Goal: Transaction & Acquisition: Purchase product/service

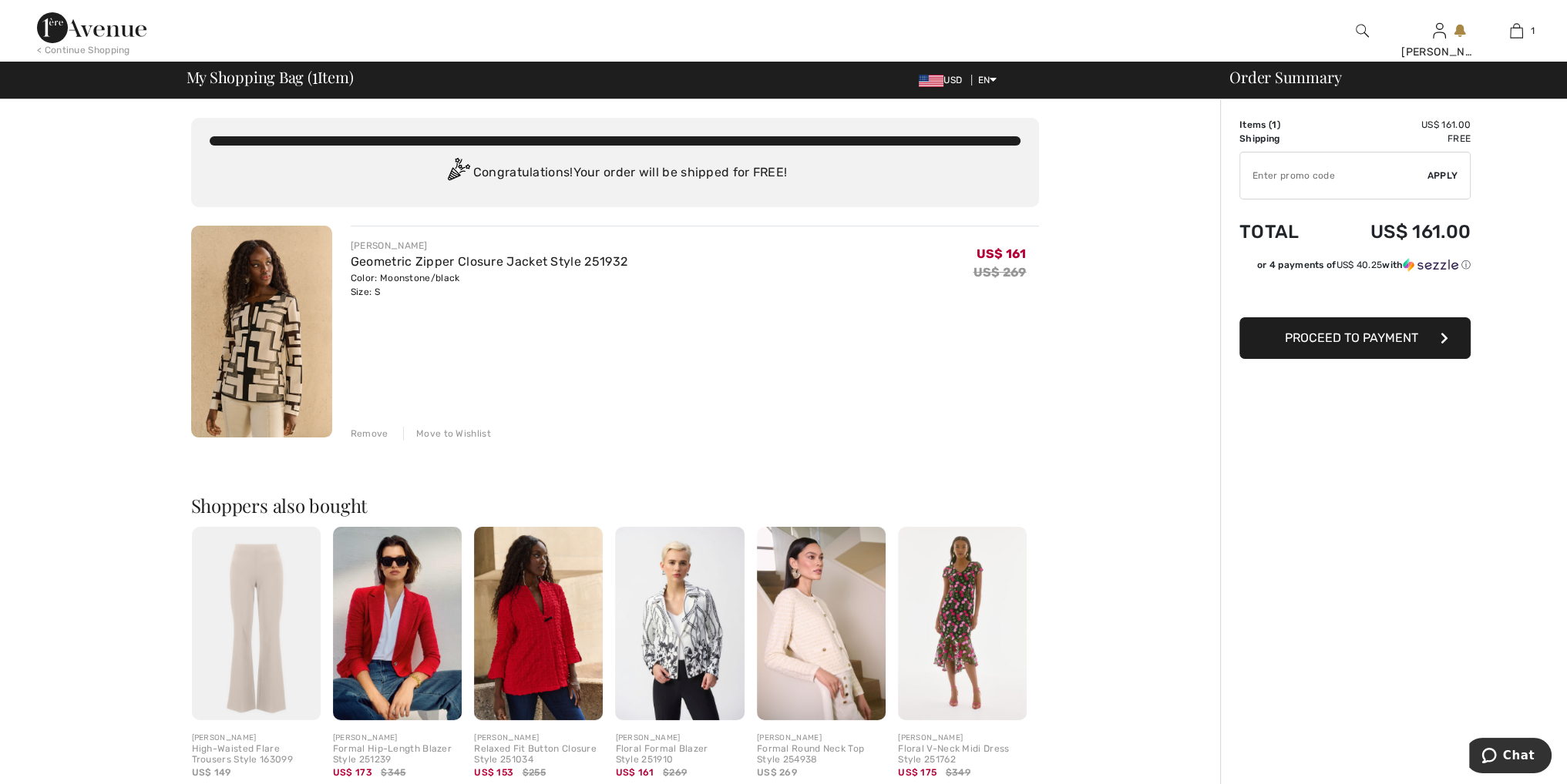
click at [233, 377] on img at bounding box center [261, 332] width 142 height 212
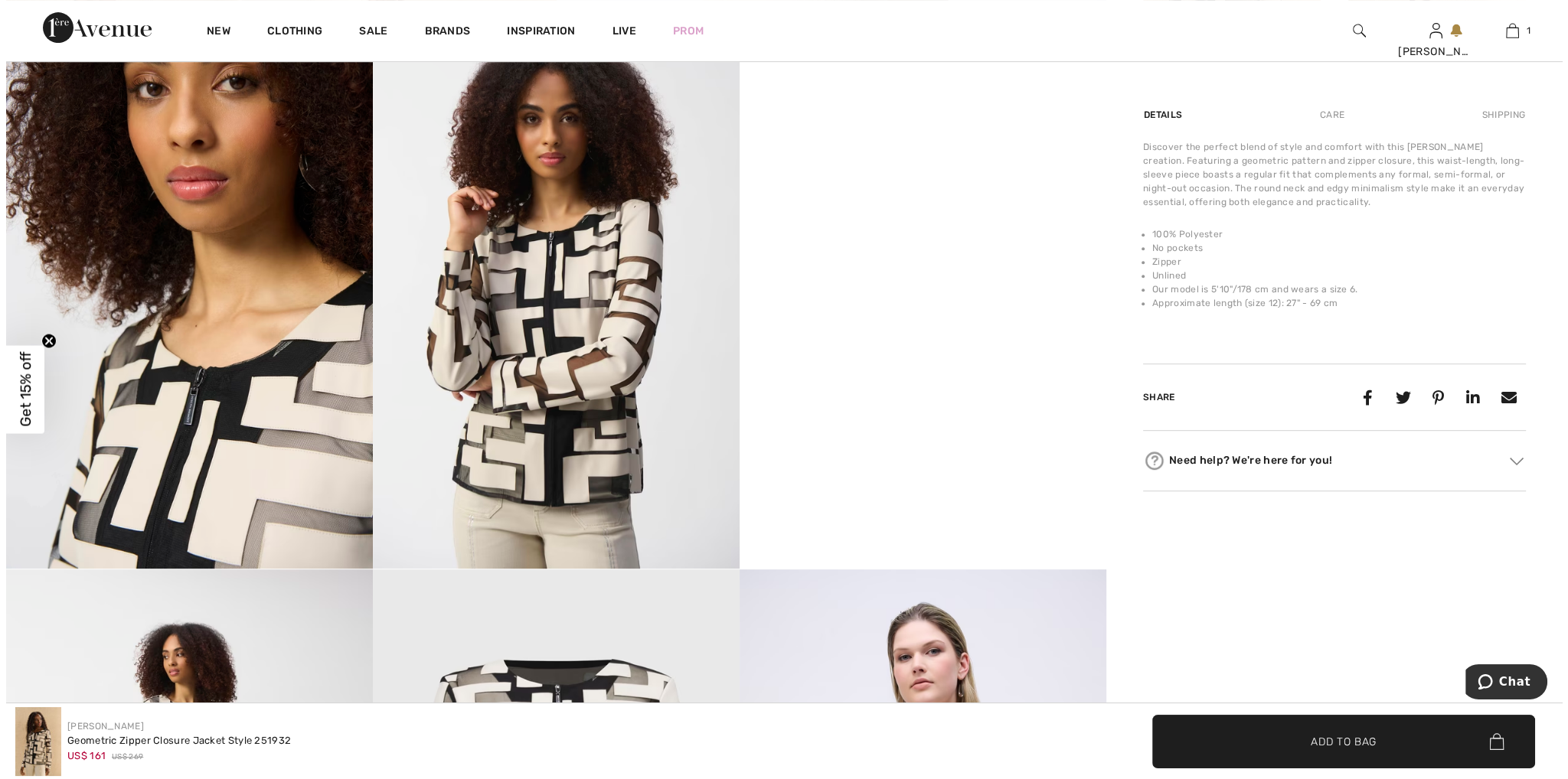
scroll to position [842, 0]
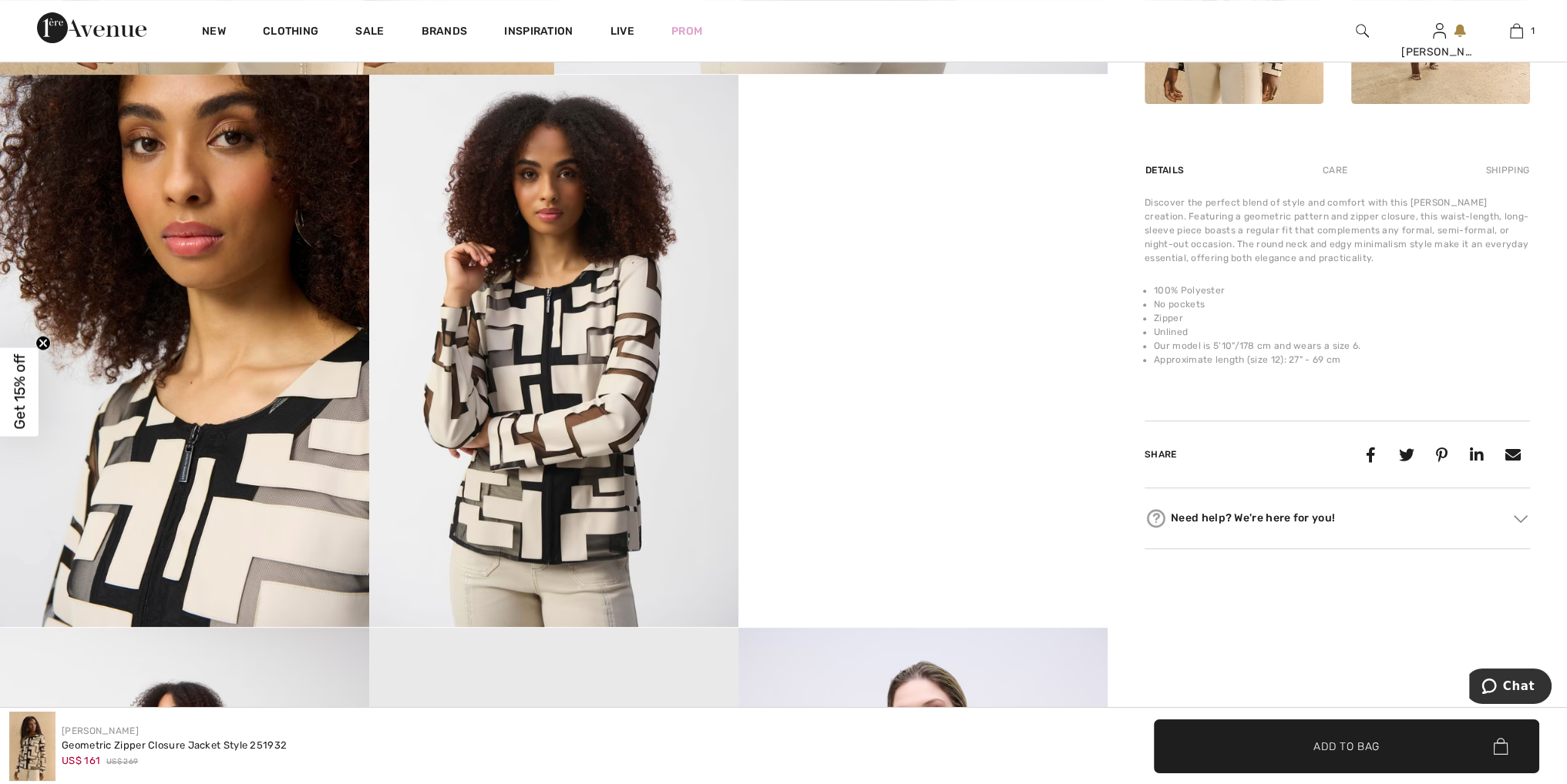
click at [515, 428] on img at bounding box center [554, 351] width 369 height 554
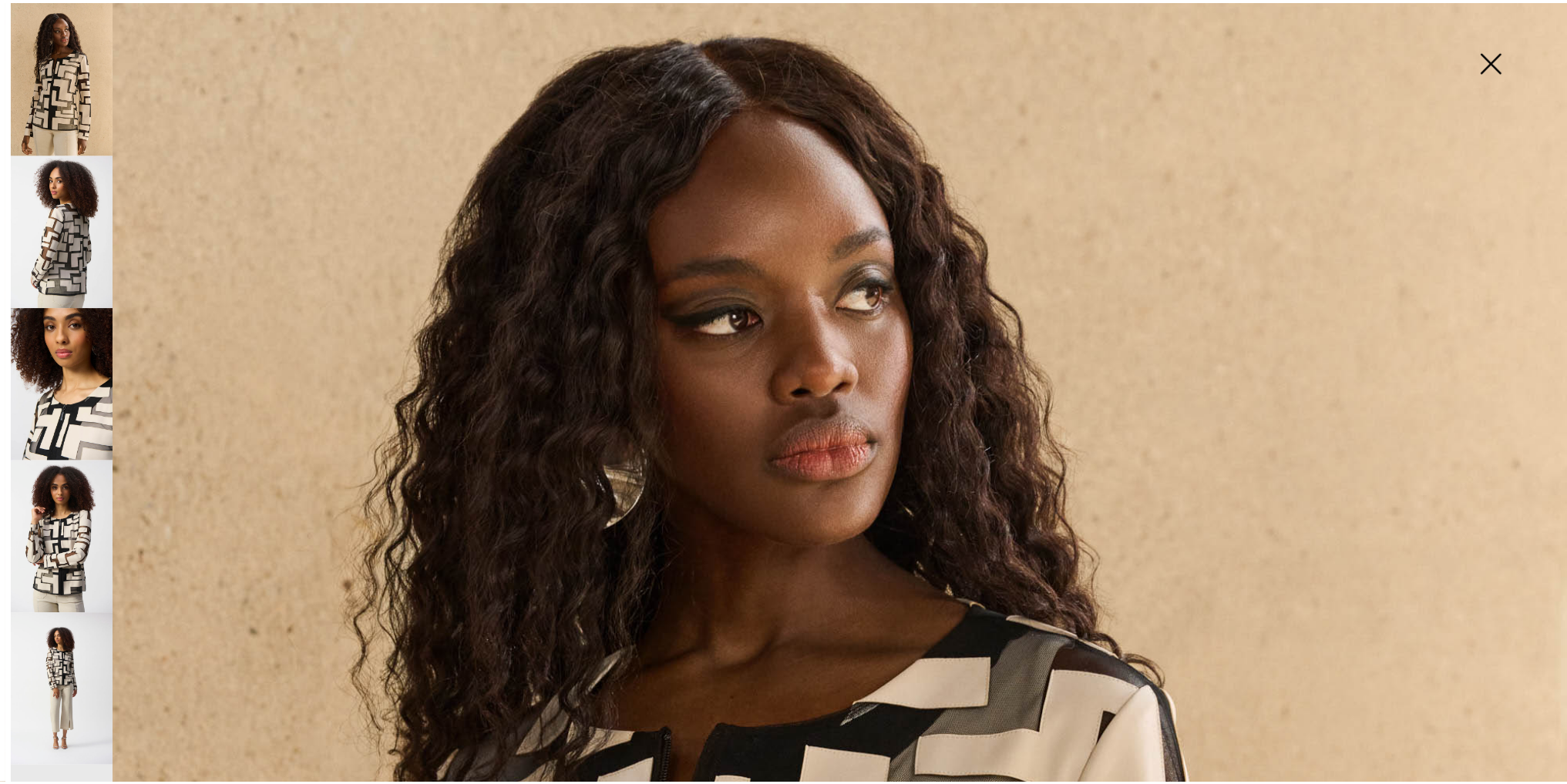
scroll to position [77, 0]
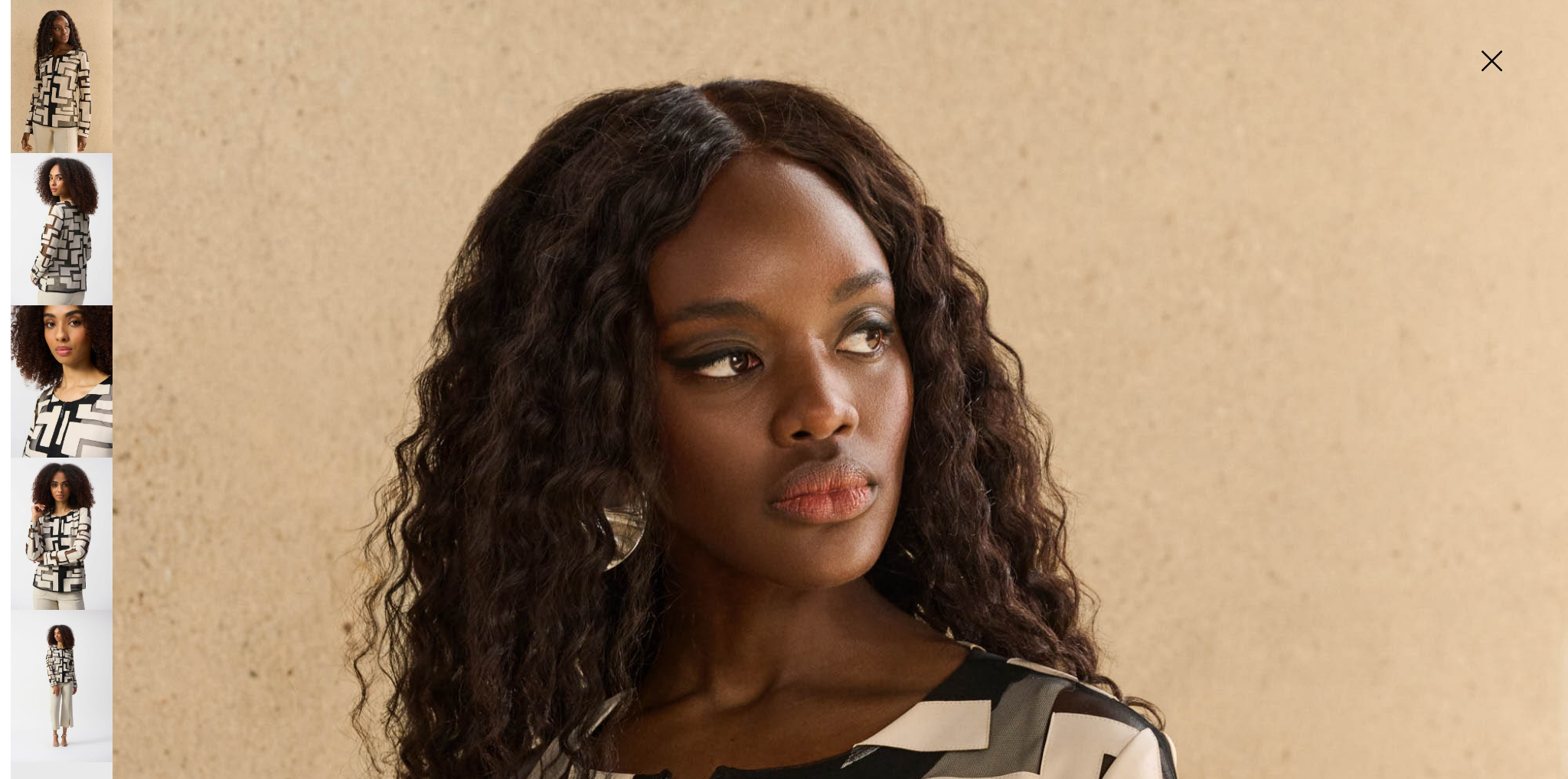
click at [1493, 65] on img at bounding box center [1492, 62] width 76 height 79
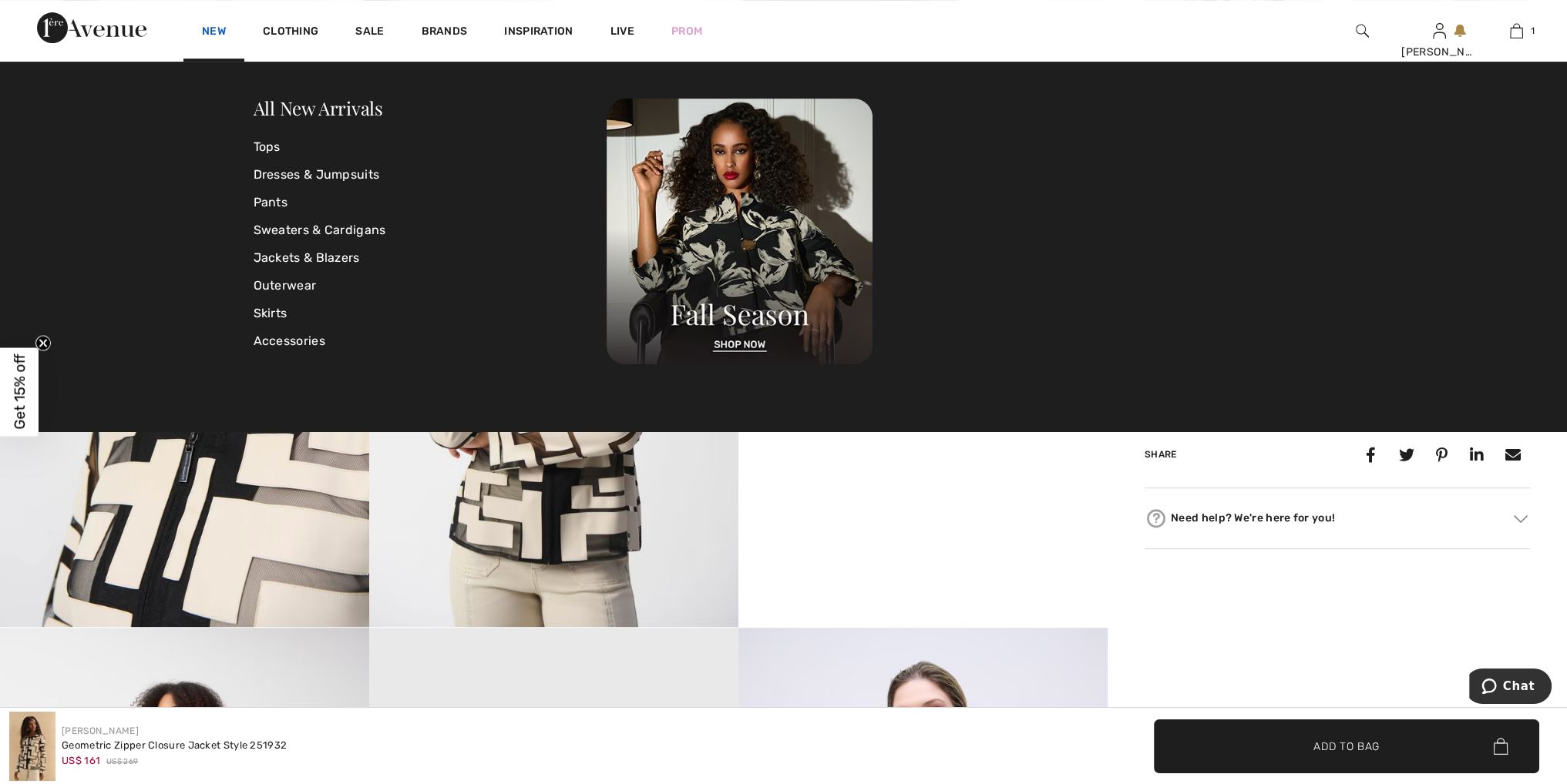
click at [205, 31] on link "New" at bounding box center [213, 32] width 23 height 16
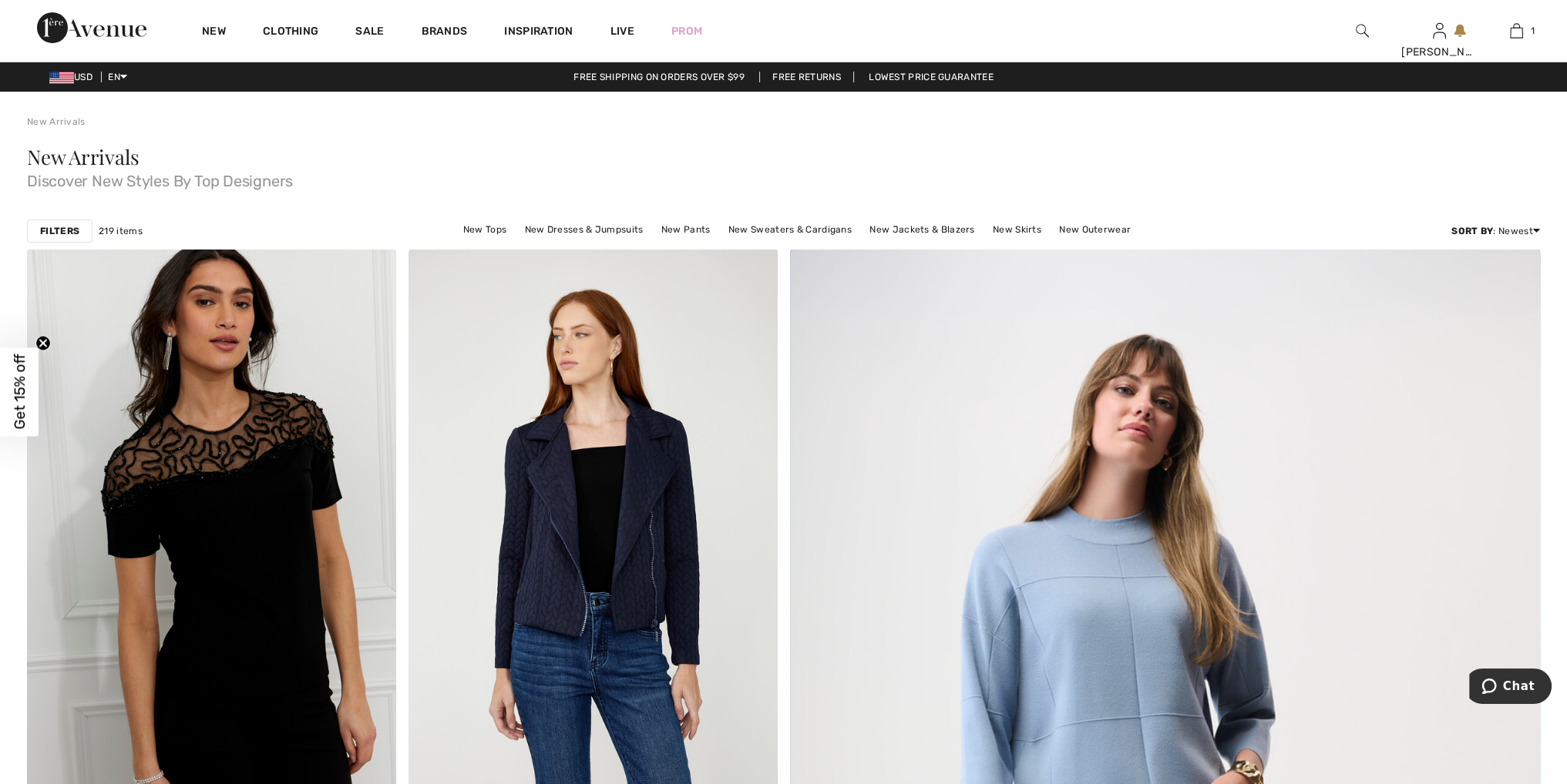
click at [205, 31] on link "New" at bounding box center [213, 32] width 23 height 16
click at [217, 33] on link "New" at bounding box center [213, 32] width 23 height 16
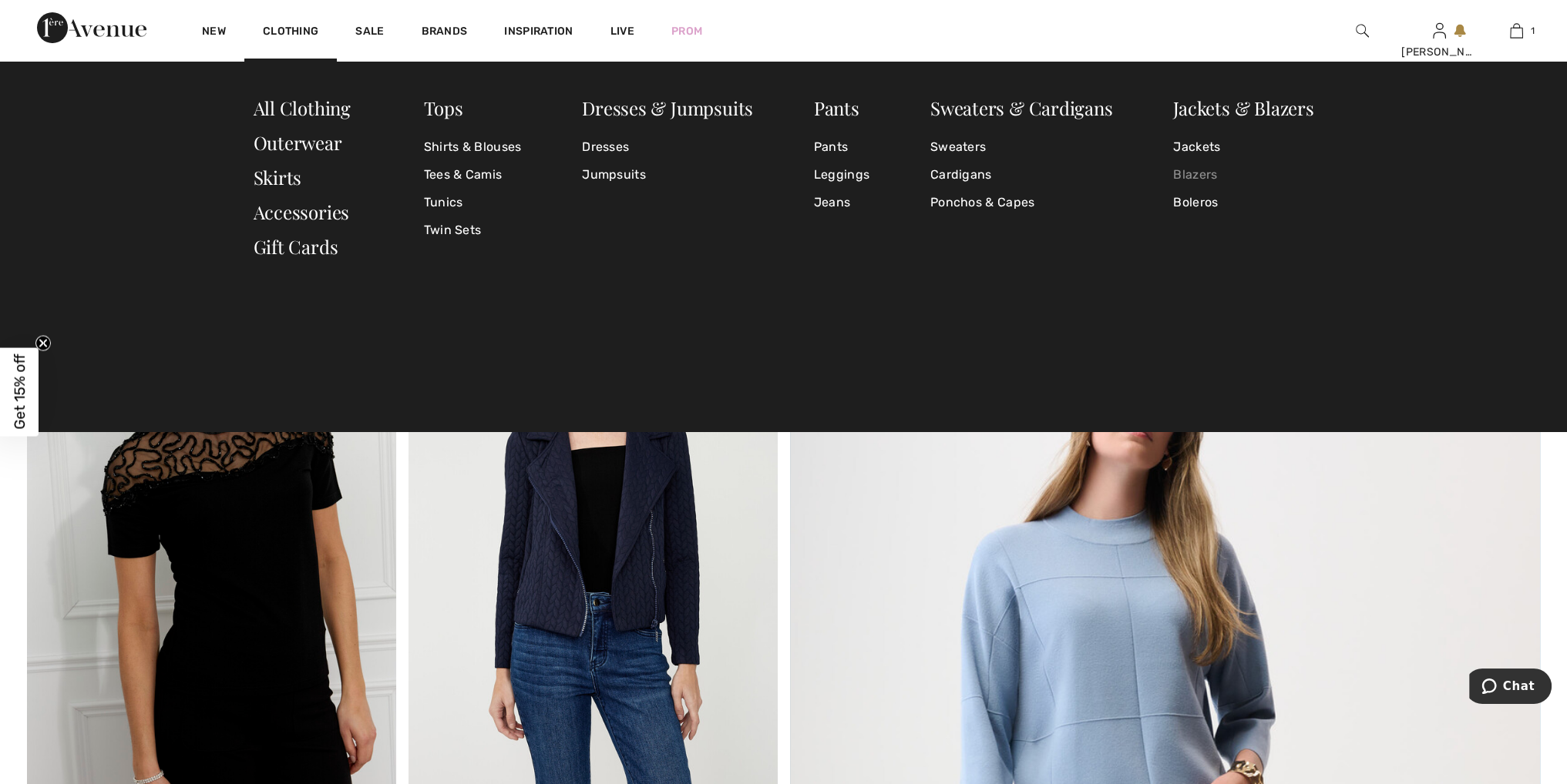
click at [1203, 178] on link "Blazers" at bounding box center [1244, 175] width 141 height 28
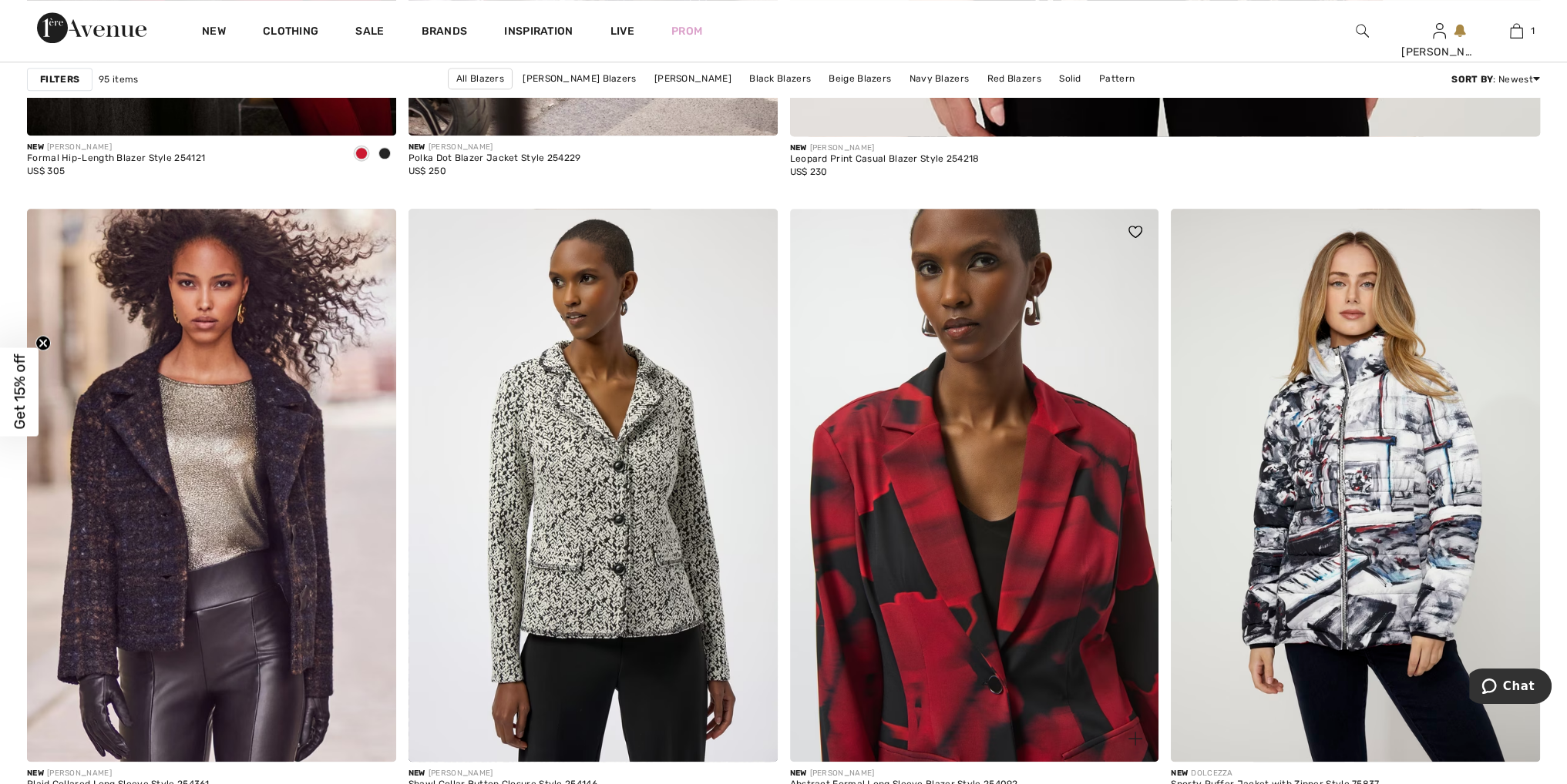
scroll to position [1386, 0]
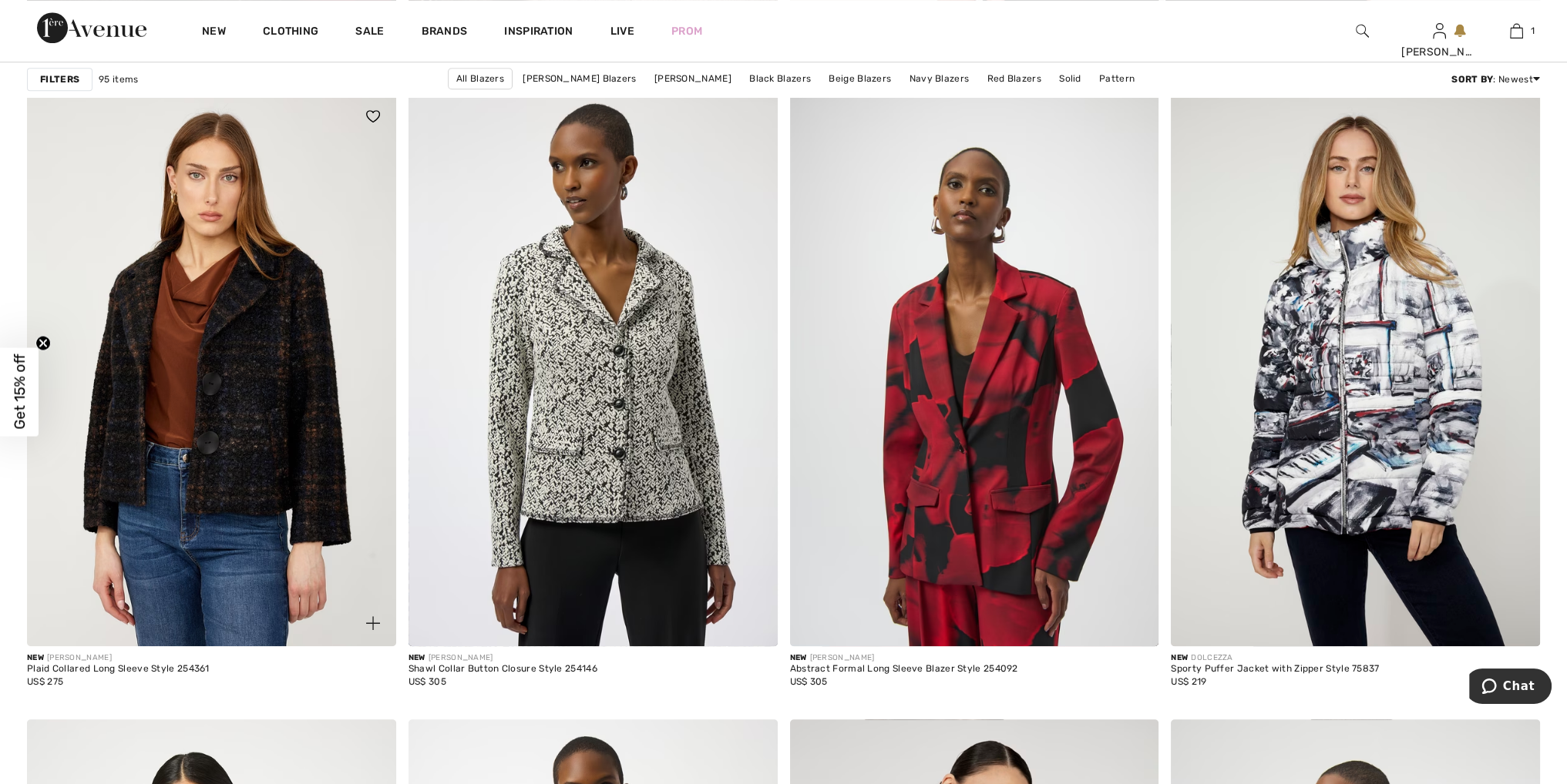
click at [246, 483] on img at bounding box center [212, 370] width 369 height 554
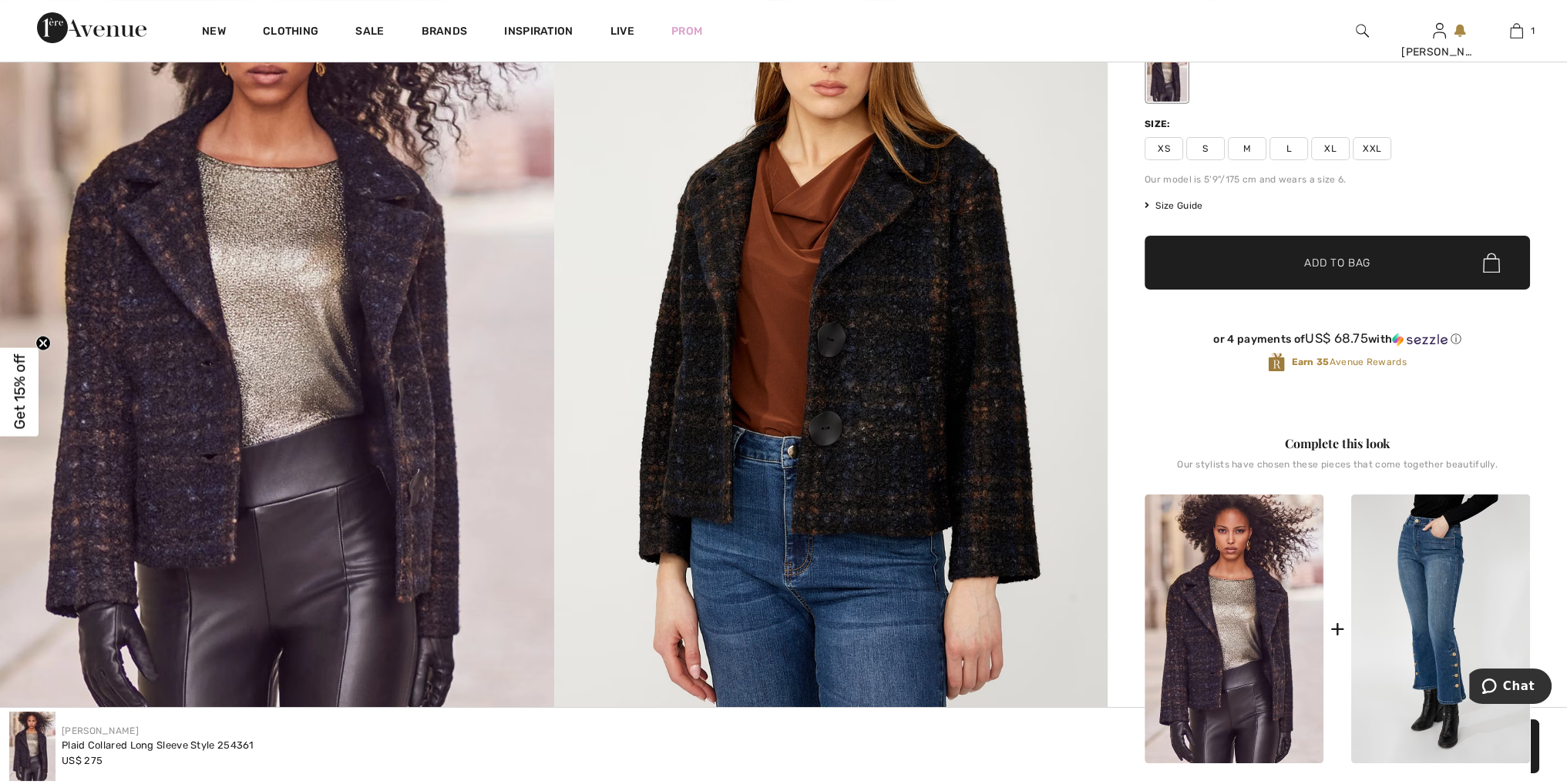
scroll to position [231, 0]
